Goal: Register for event/course

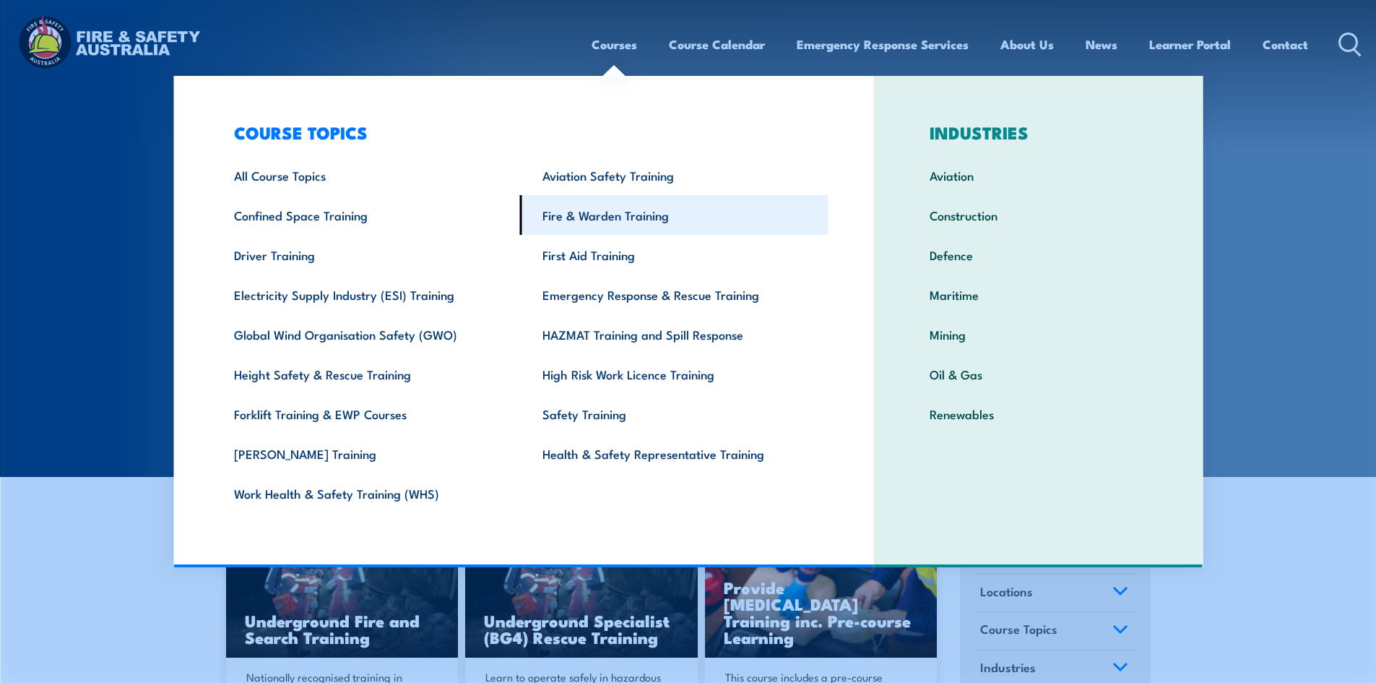
click at [599, 212] on link "Fire & Warden Training" at bounding box center [674, 215] width 308 height 40
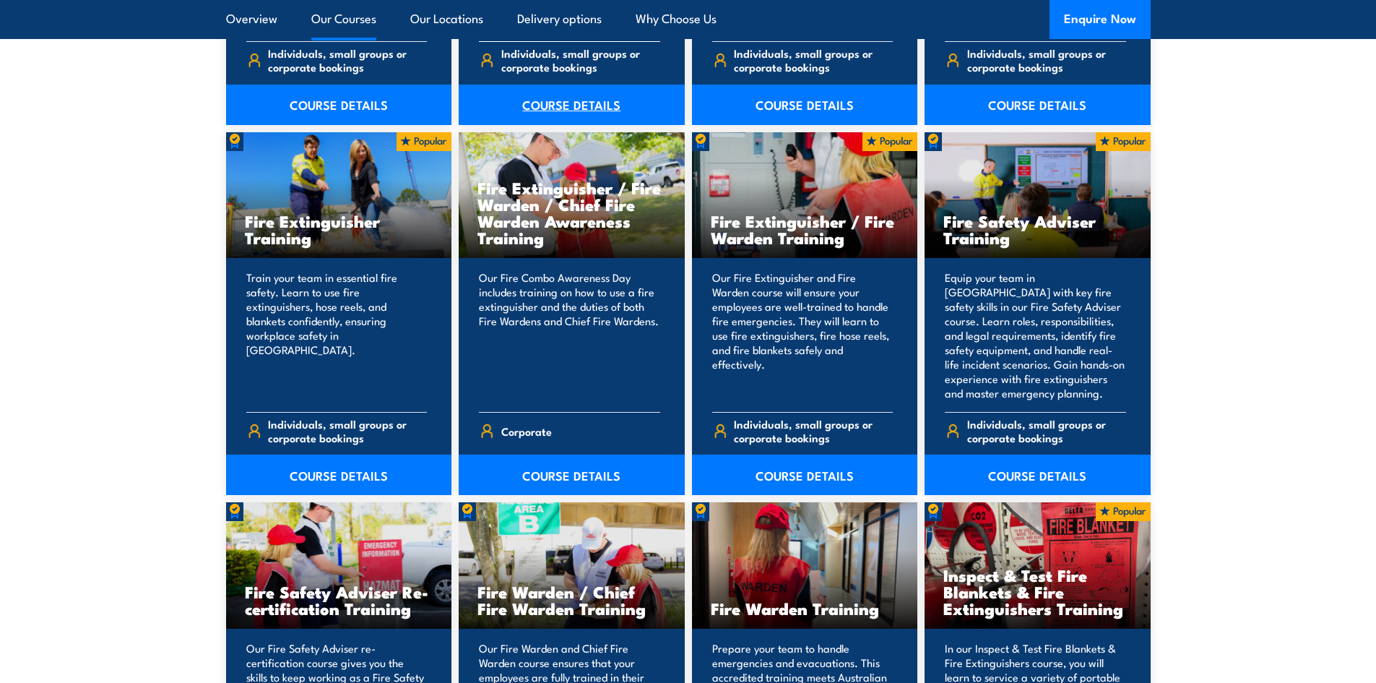
scroll to position [1734, 0]
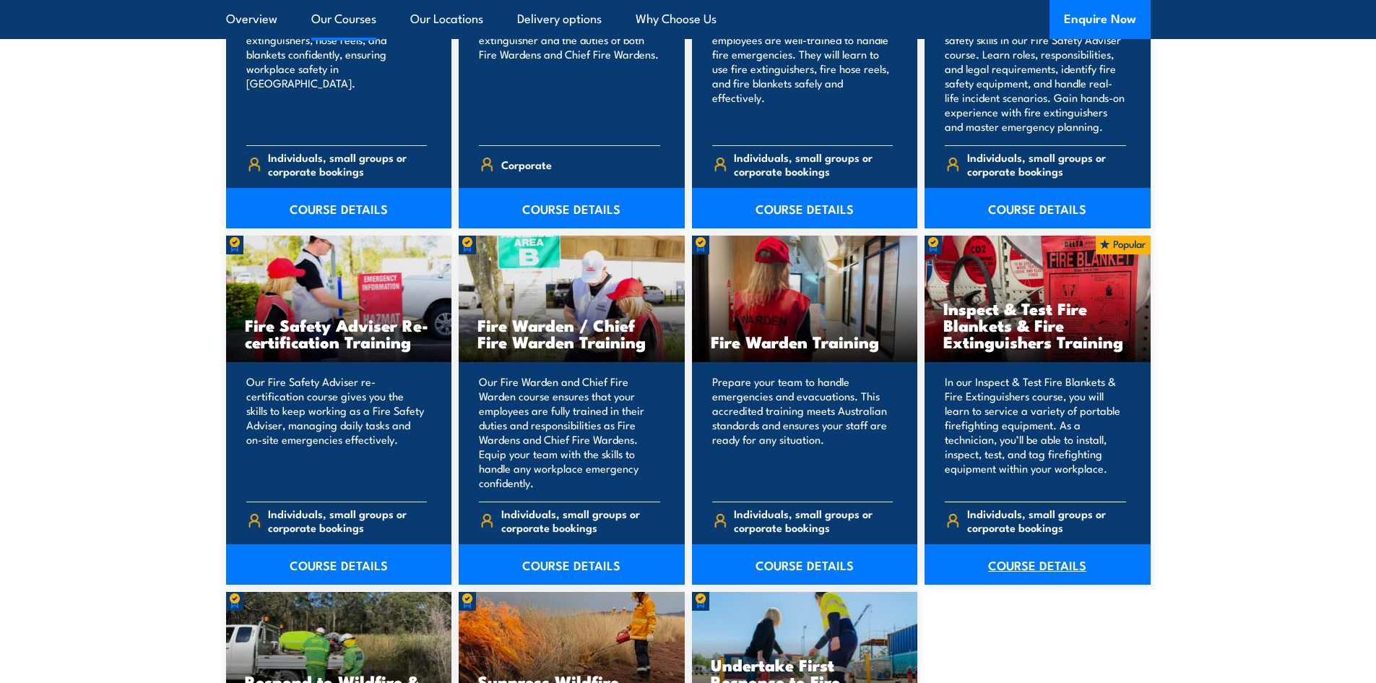
click at [1021, 560] on link "COURSE DETAILS" at bounding box center [1038, 564] width 226 height 40
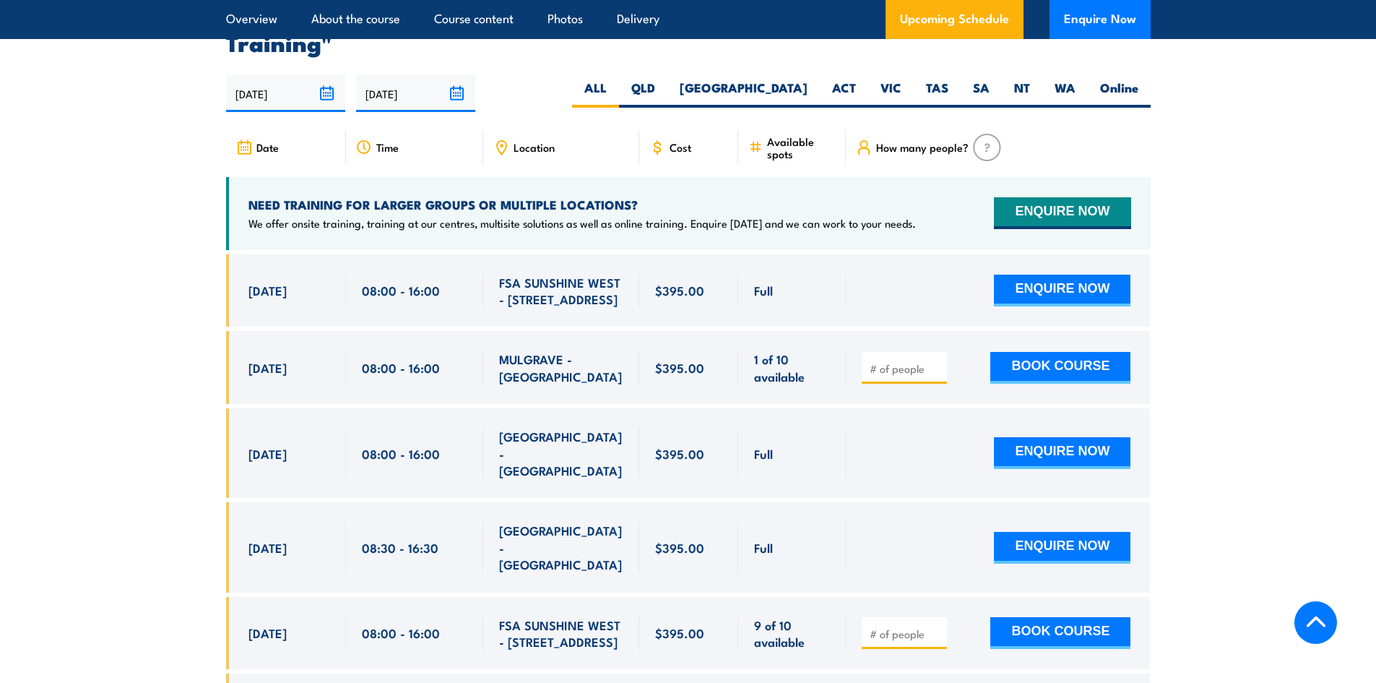
scroll to position [2817, 0]
